Goal: Information Seeking & Learning: Learn about a topic

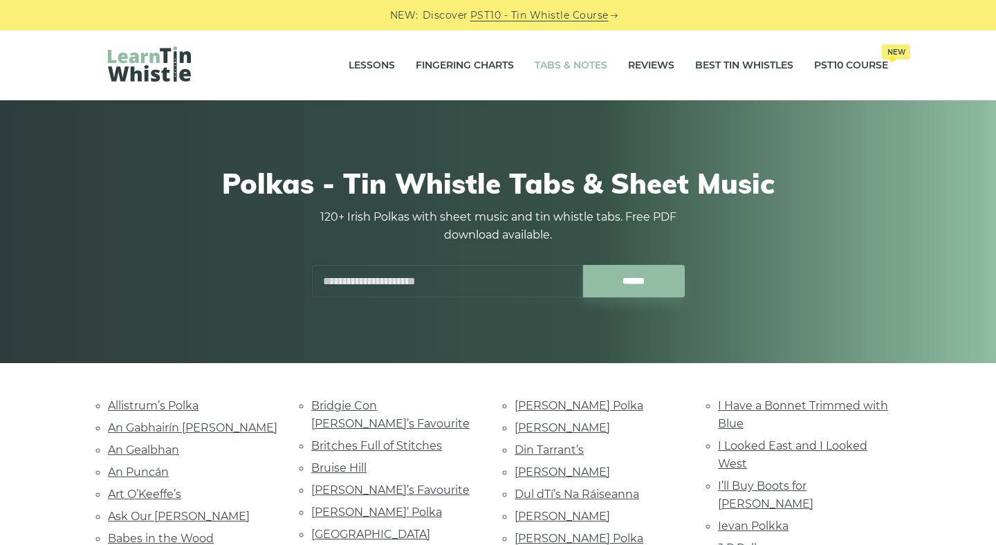
click at [562, 66] on link "Tabs & Notes" at bounding box center [571, 65] width 73 height 35
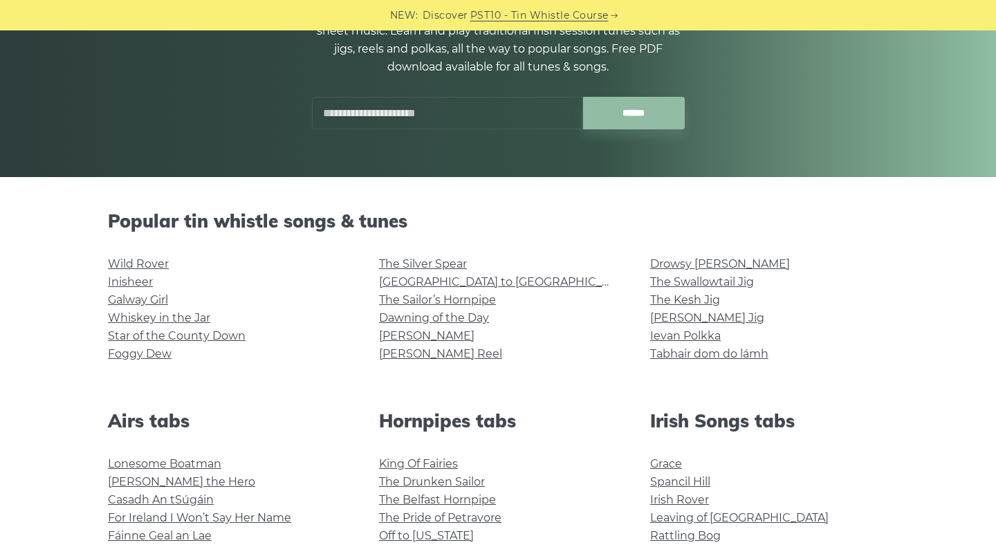
scroll to position [317, 0]
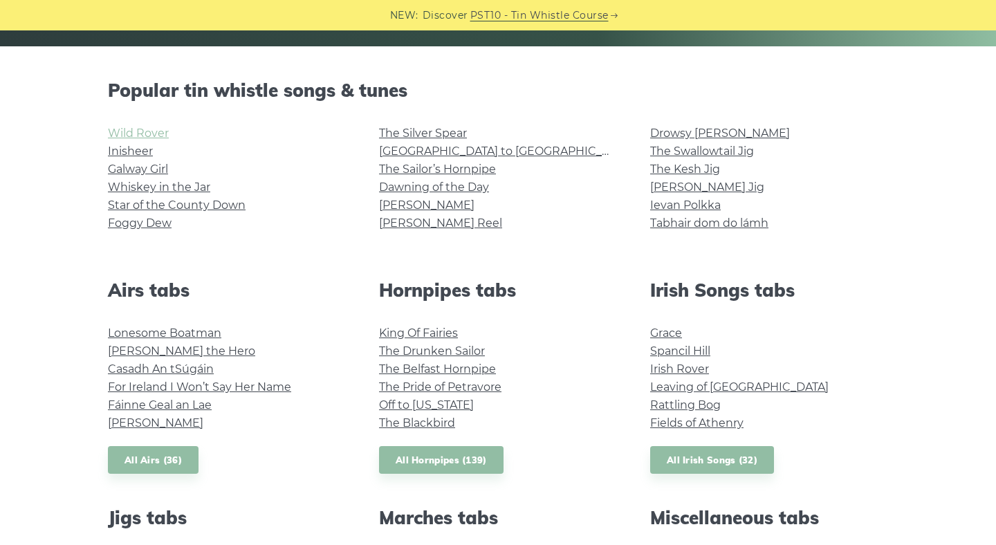
click at [157, 133] on link "Wild Rover" at bounding box center [138, 133] width 61 height 13
click at [657, 428] on link "Fields of Athenry" at bounding box center [696, 422] width 93 height 13
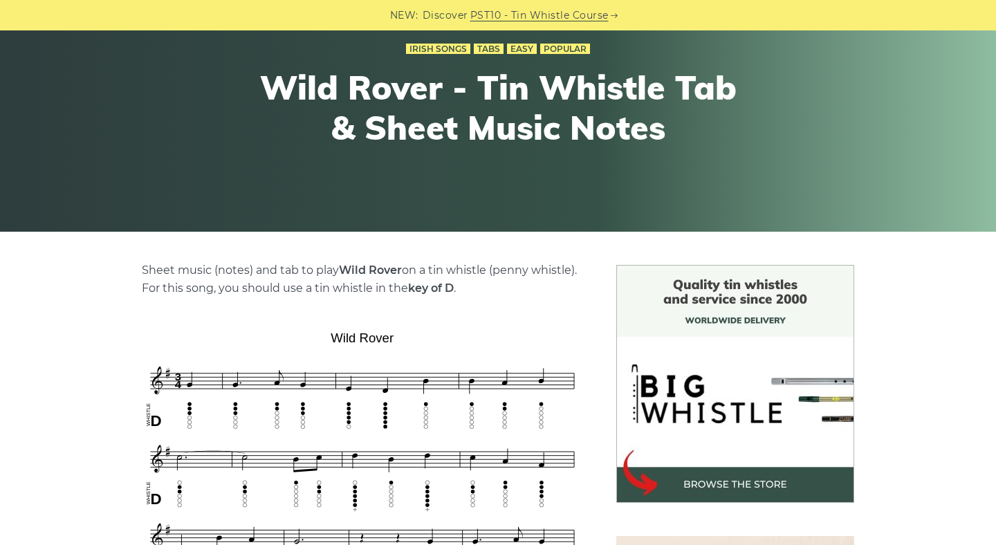
scroll to position [299, 0]
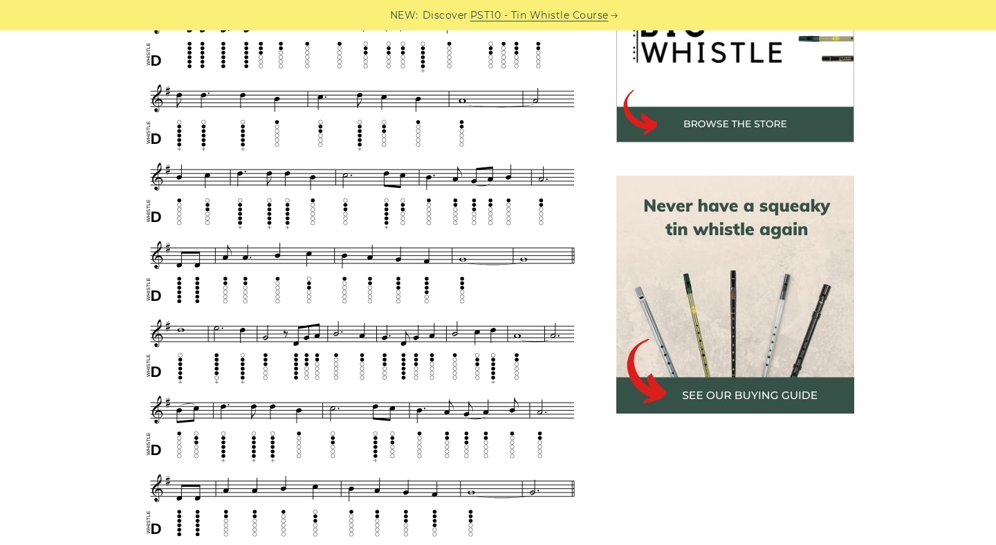
scroll to position [491, 0]
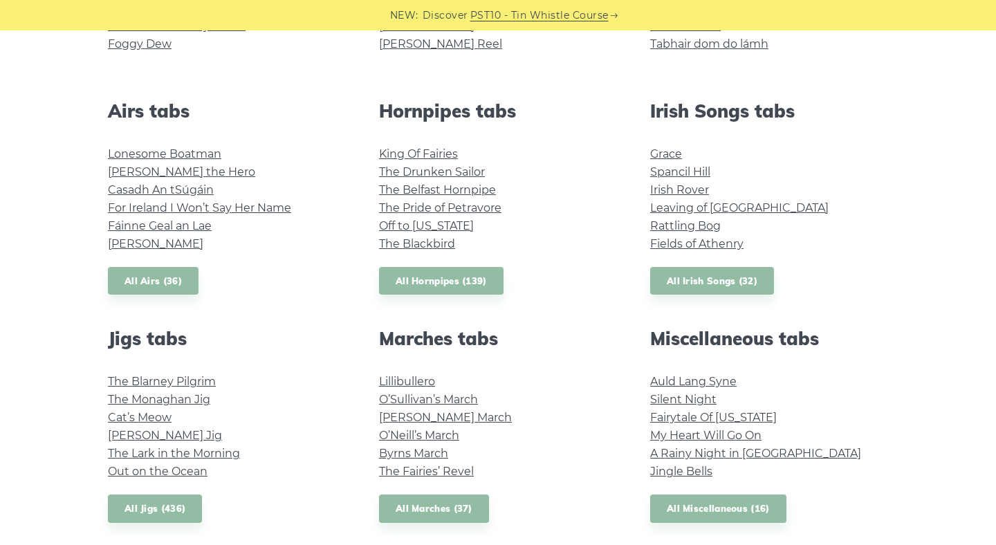
scroll to position [502, 0]
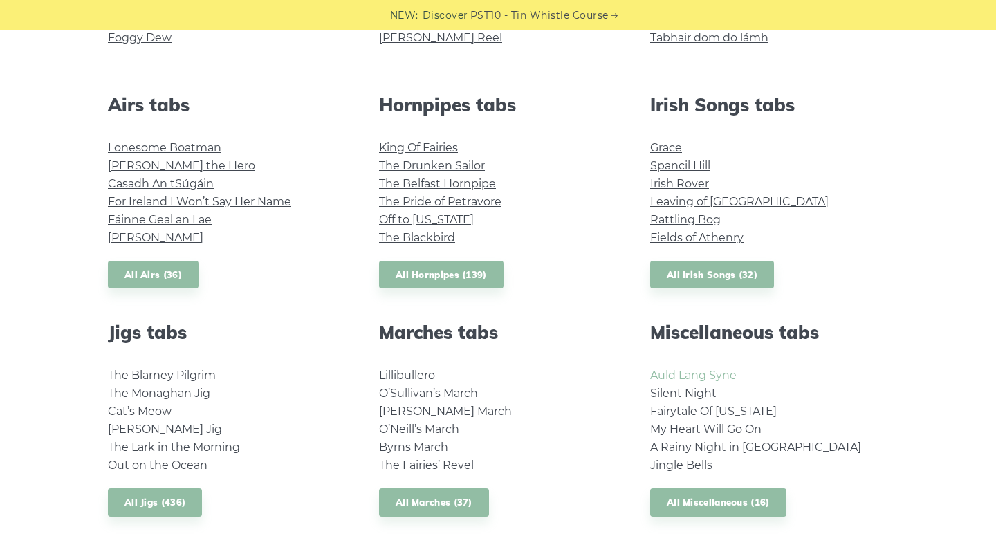
click at [661, 379] on link "Auld Lang Syne" at bounding box center [693, 375] width 86 height 13
click at [705, 508] on link "All Miscellaneous (16)" at bounding box center [718, 502] width 136 height 28
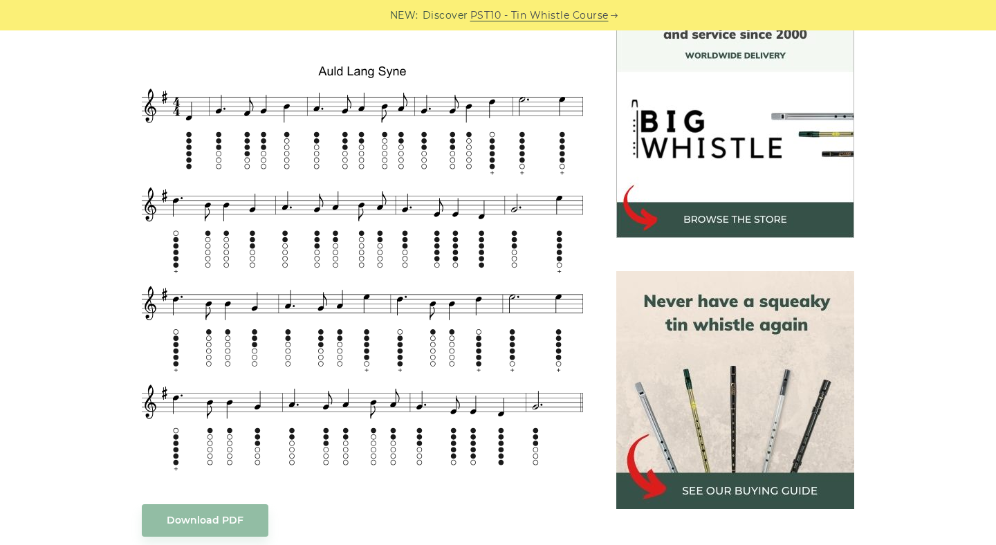
scroll to position [391, 0]
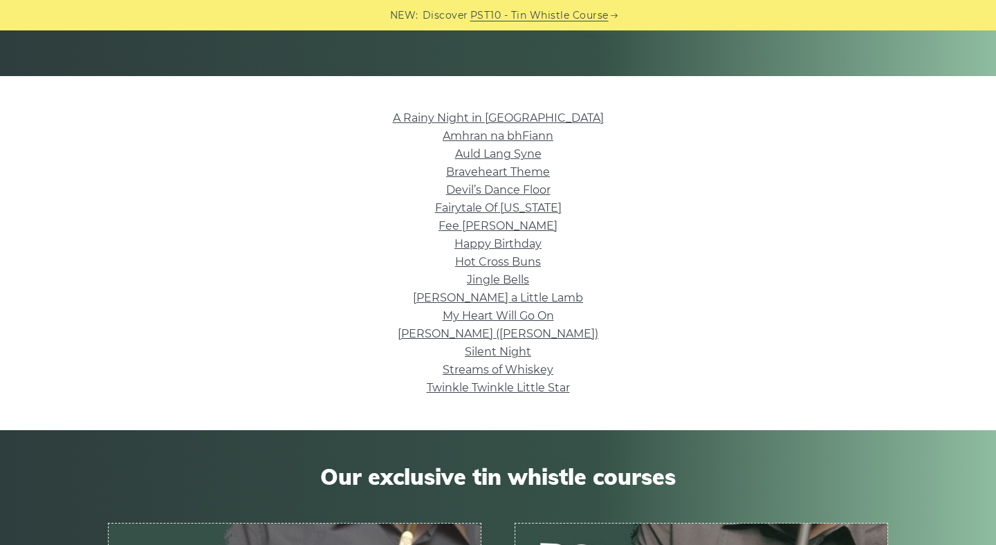
scroll to position [299, 0]
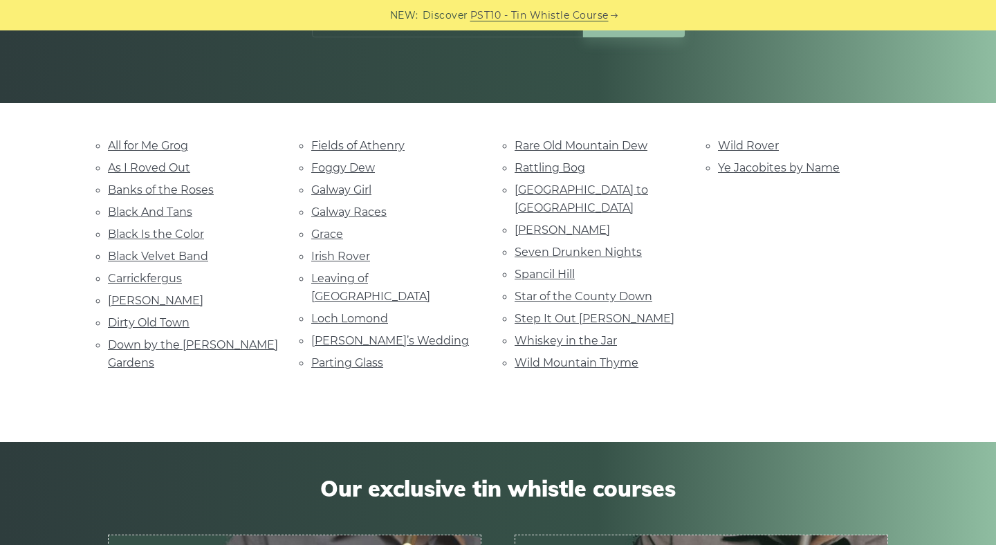
scroll to position [261, 0]
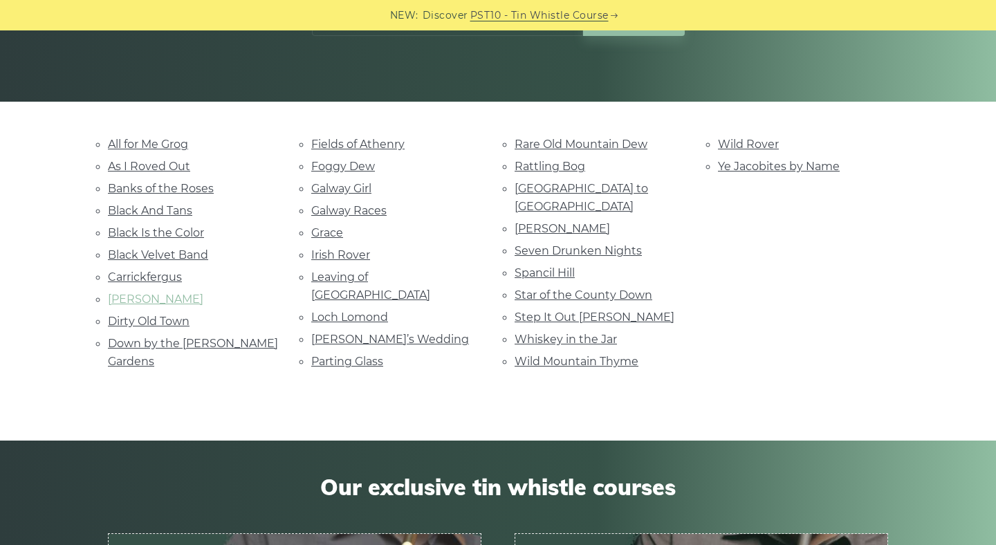
click at [149, 299] on link "[PERSON_NAME]" at bounding box center [155, 299] width 95 height 13
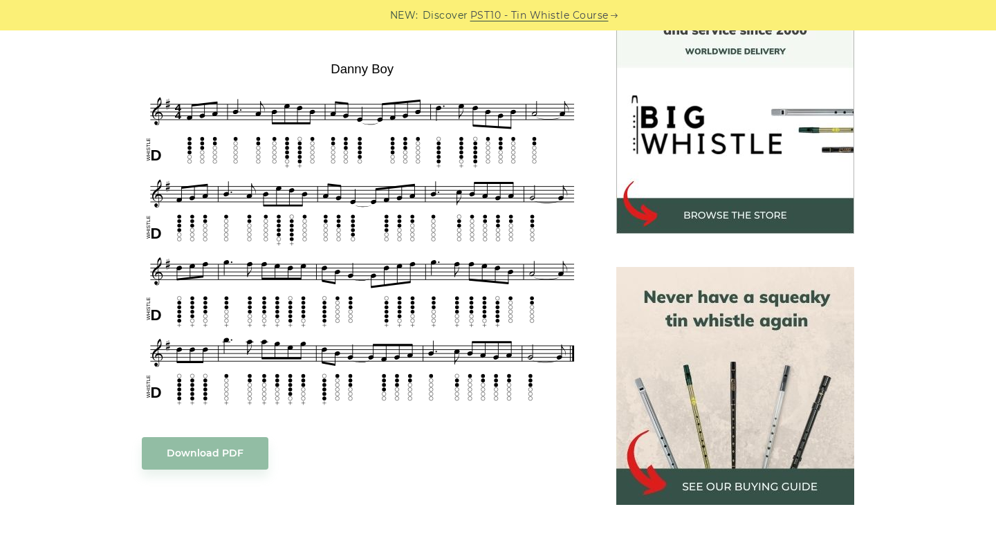
scroll to position [395, 0]
